Goal: Task Accomplishment & Management: Manage account settings

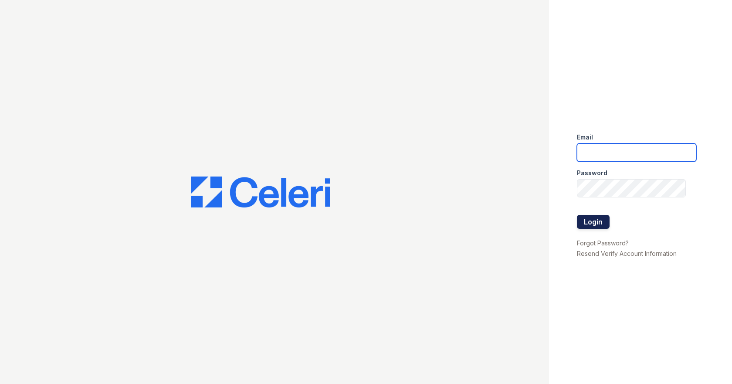
type input "[EMAIL_ADDRESS][DOMAIN_NAME]"
click at [591, 219] on button "Login" at bounding box center [593, 222] width 33 height 14
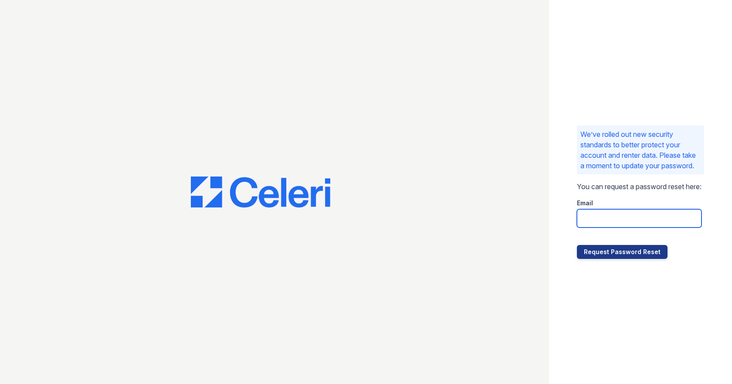
click at [602, 222] on input "email" at bounding box center [639, 218] width 125 height 18
type input "[EMAIL_ADDRESS][DOMAIN_NAME]"
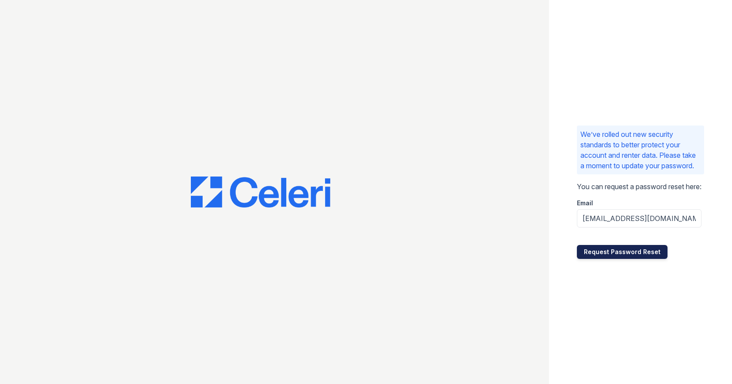
click at [614, 257] on button "Request Password Reset" at bounding box center [622, 252] width 91 height 14
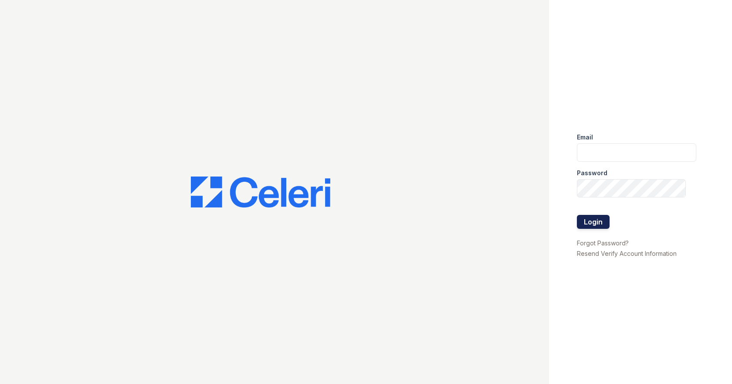
type input "[EMAIL_ADDRESS][DOMAIN_NAME]"
click at [593, 216] on button "Login" at bounding box center [593, 222] width 33 height 14
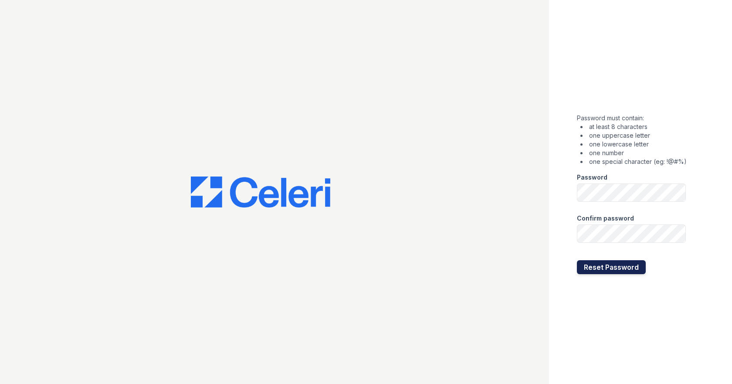
click at [614, 263] on button "Reset Password" at bounding box center [611, 267] width 69 height 14
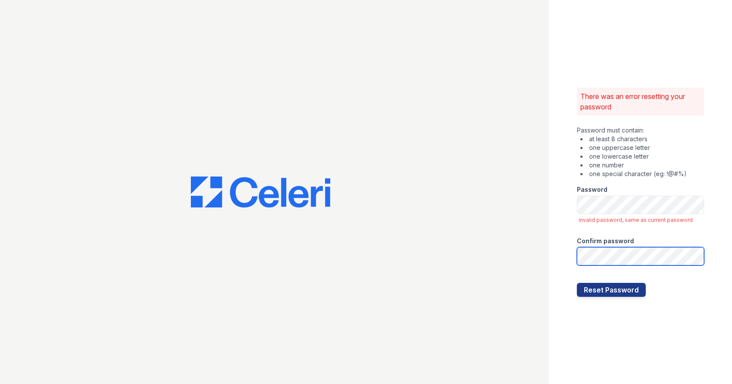
click at [577, 283] on button "Reset Password" at bounding box center [611, 290] width 69 height 14
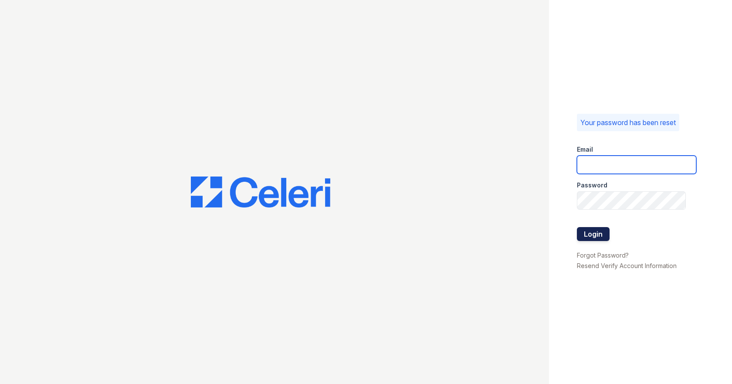
type input "[EMAIL_ADDRESS][DOMAIN_NAME]"
click at [591, 233] on button "Login" at bounding box center [593, 234] width 33 height 14
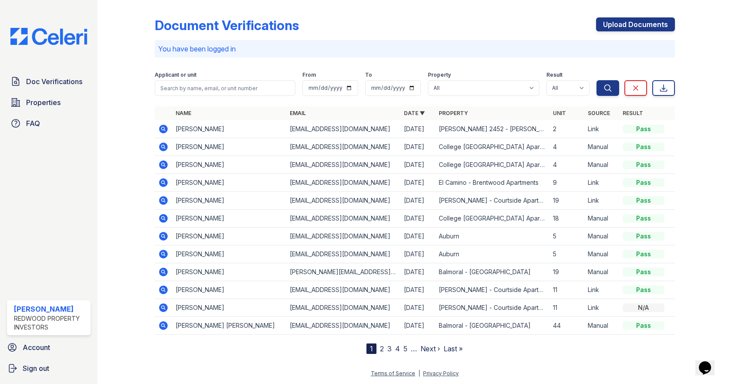
click at [164, 128] on icon at bounding box center [163, 128] width 2 height 2
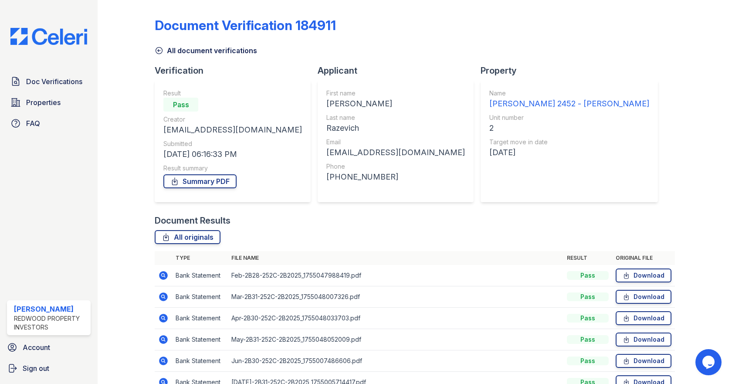
scroll to position [47, 0]
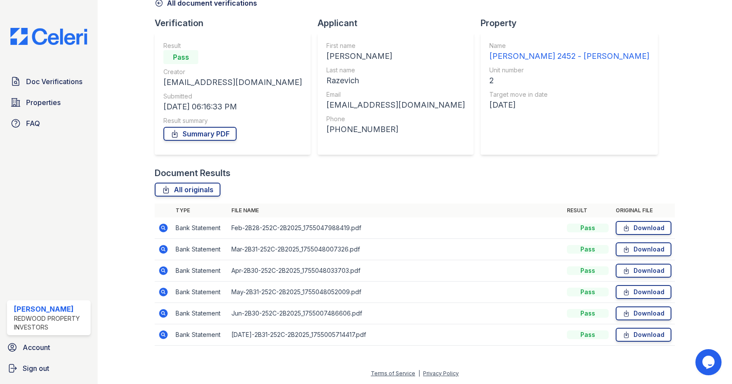
click at [162, 334] on icon at bounding box center [163, 334] width 2 height 2
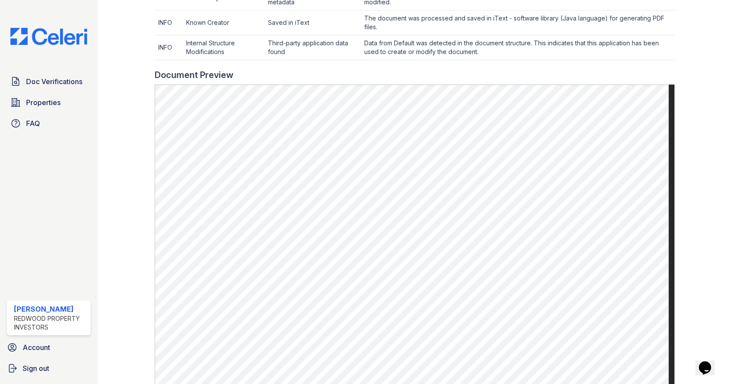
scroll to position [348, 0]
